Goal: Information Seeking & Learning: Learn about a topic

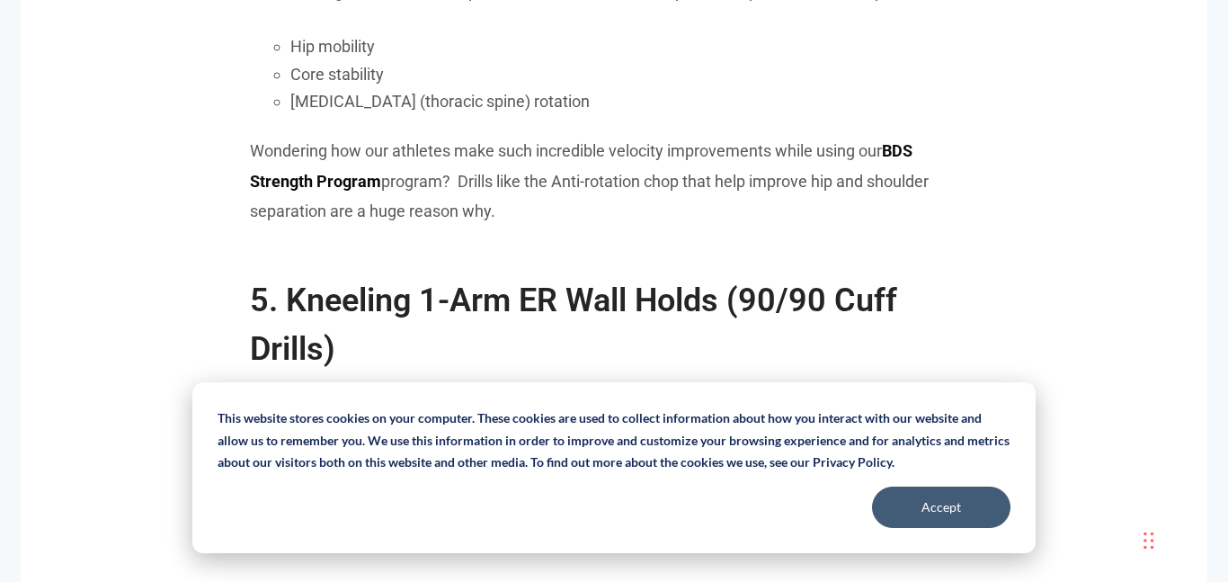
scroll to position [5717, 0]
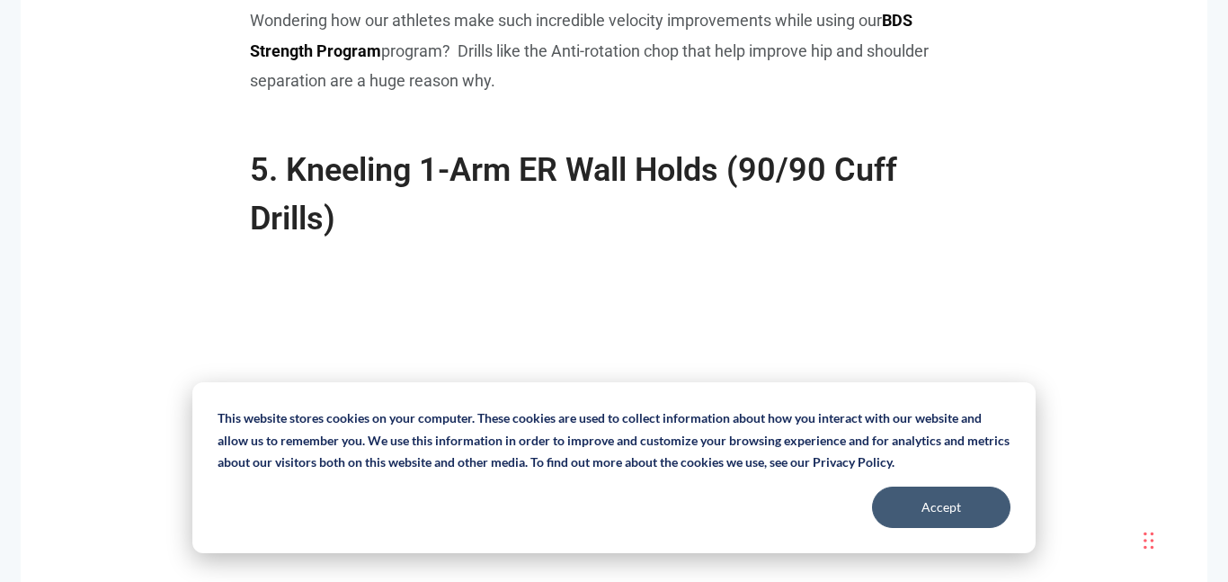
scroll to position [6228, 0]
